Goal: Navigation & Orientation: Find specific page/section

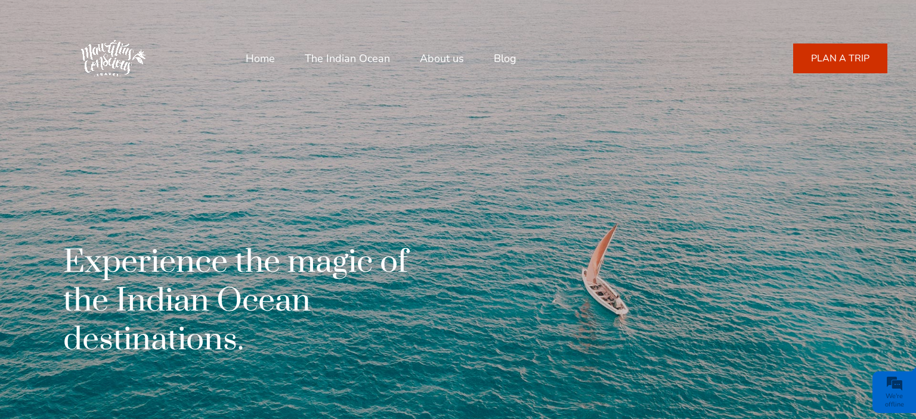
click at [503, 54] on link "Blog" at bounding box center [505, 58] width 23 height 29
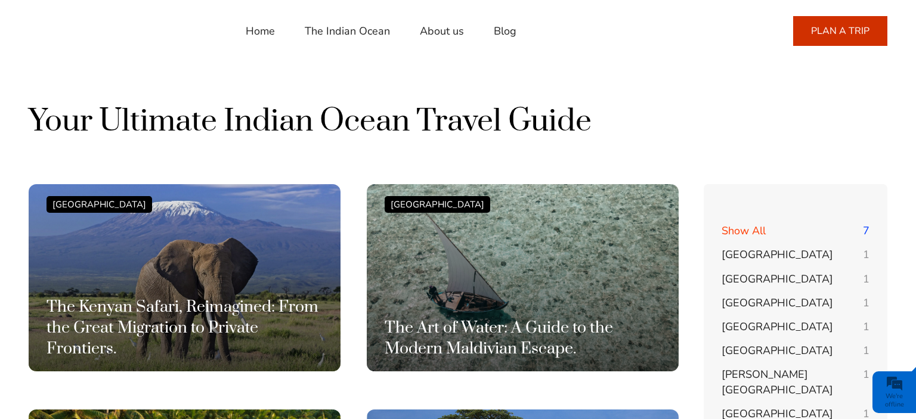
click at [261, 29] on link "Home" at bounding box center [260, 31] width 29 height 29
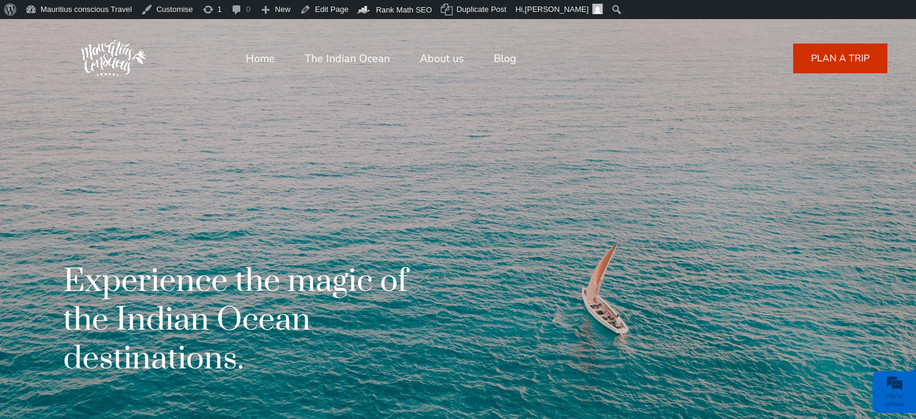
click at [513, 60] on link "Blog" at bounding box center [505, 58] width 23 height 29
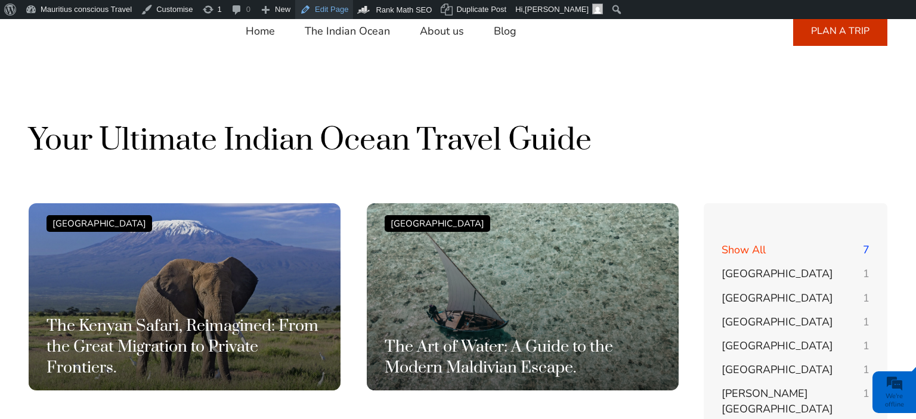
click at [328, 12] on link "Edit Page" at bounding box center [324, 9] width 58 height 19
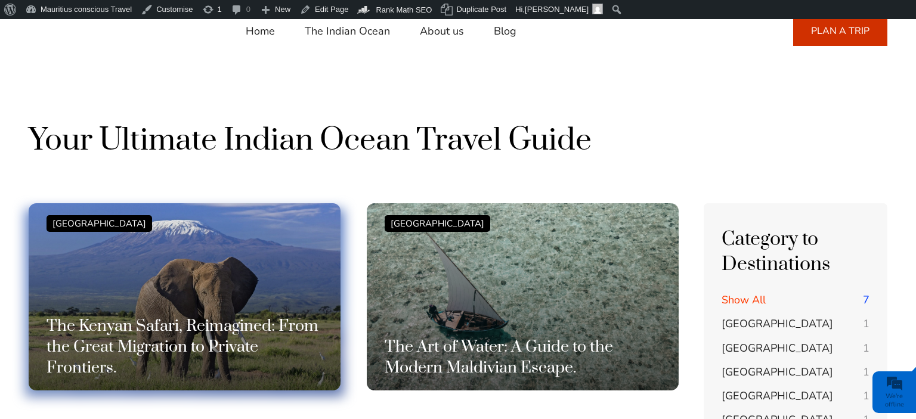
click at [203, 296] on div "Kenya The Kenyan Safari, Reimagined: From the Great Migration to Private Fronti…" at bounding box center [185, 296] width 276 height 163
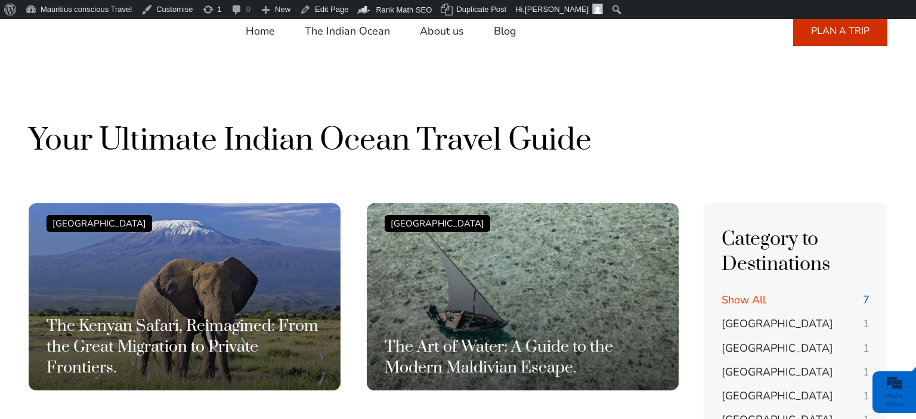
click at [500, 35] on link "Blog" at bounding box center [505, 31] width 23 height 29
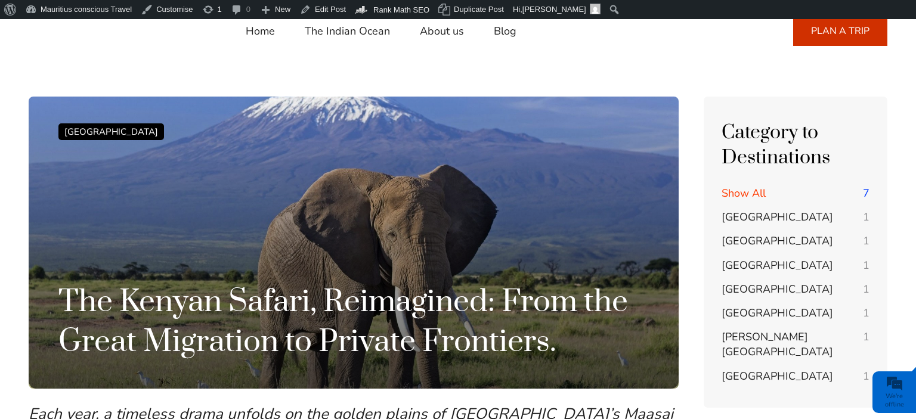
click at [505, 32] on link "Blog" at bounding box center [505, 31] width 23 height 29
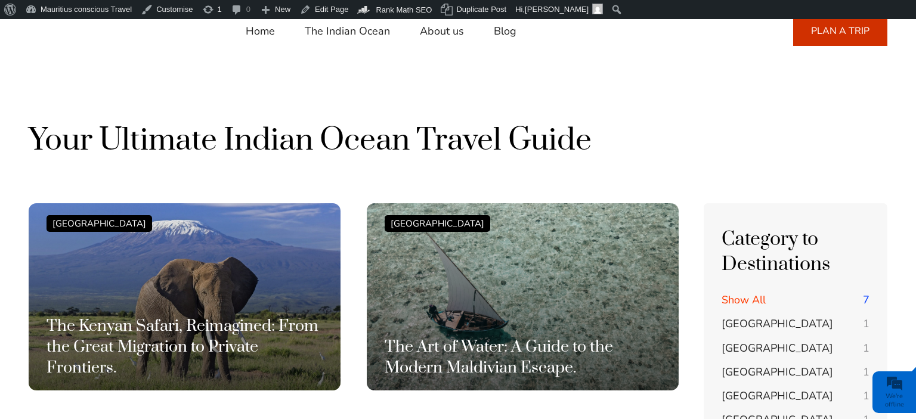
click at [323, 18] on link "Edit Page" at bounding box center [324, 9] width 58 height 19
click at [323, 15] on link "Edit Page" at bounding box center [324, 9] width 58 height 19
